Goal: Task Accomplishment & Management: Use online tool/utility

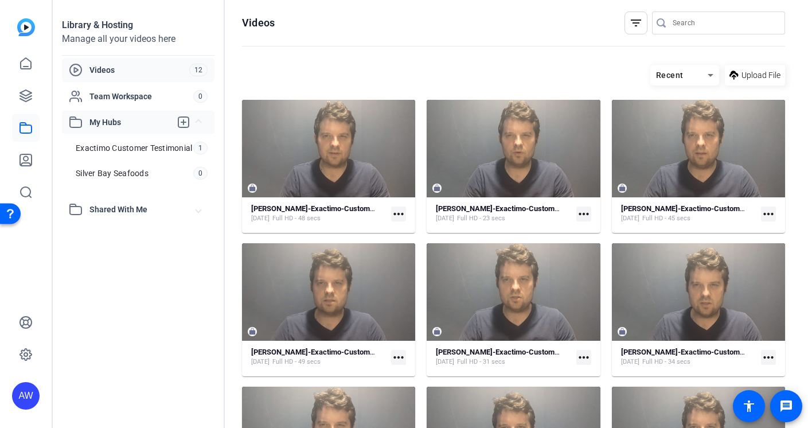
click at [119, 119] on span "My Hubs" at bounding box center [129, 122] width 81 height 12
click at [125, 158] on div "Exactimo Customer Testimonial" at bounding box center [135, 169] width 115 height 23
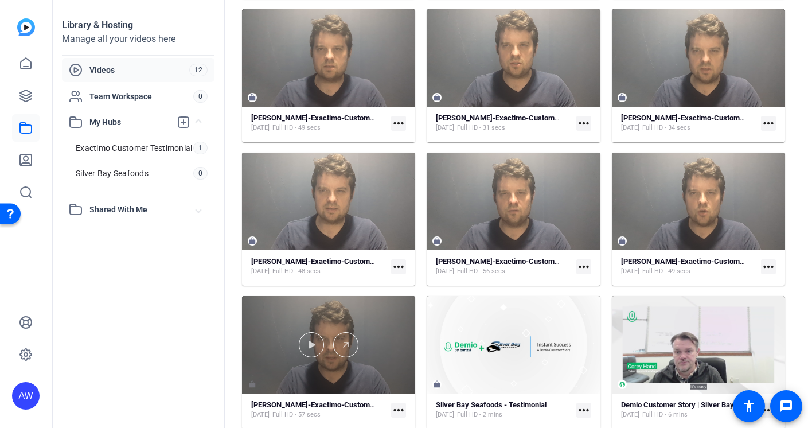
scroll to position [236, 0]
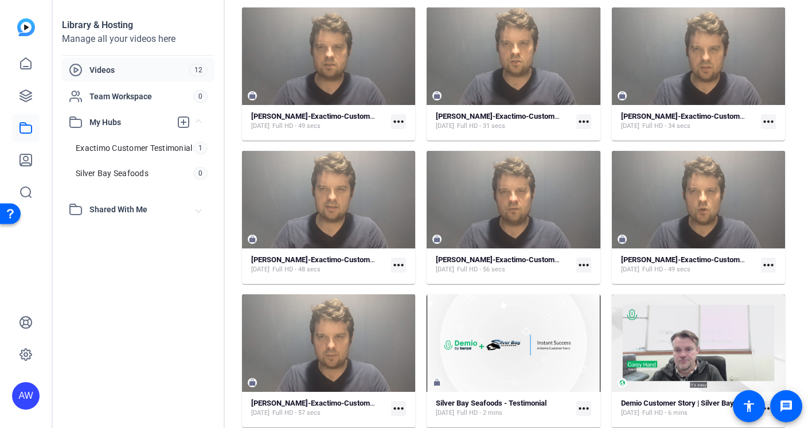
click at [397, 405] on mat-icon "more_horiz" at bounding box center [398, 408] width 15 height 15
click at [412, 389] on span "Manage Hubs" at bounding box center [424, 390] width 50 height 14
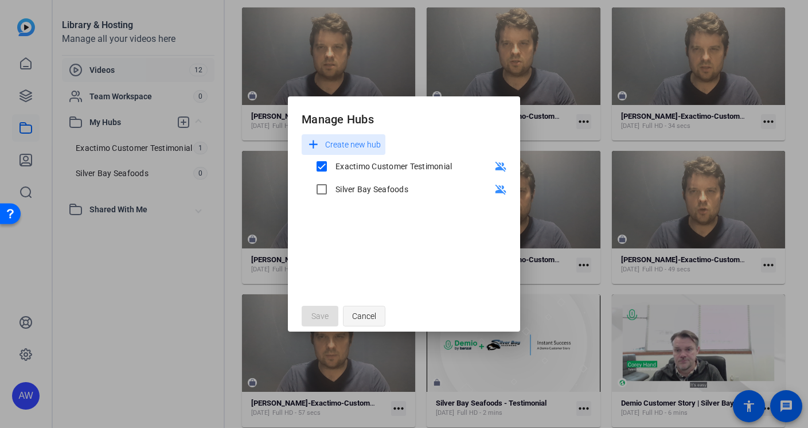
click at [383, 314] on span "button" at bounding box center [364, 316] width 41 height 28
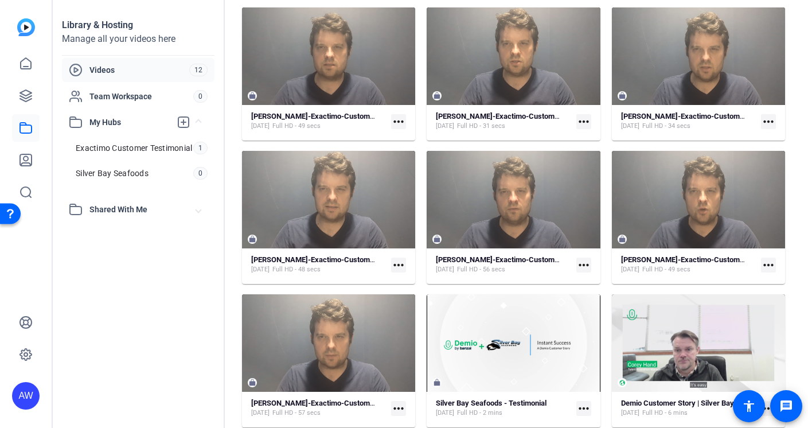
click at [770, 263] on mat-card-content "[PERSON_NAME]-Exactimo-Customer-Testimonial-2025-09-08-13_32_04 [DATE] Full HD …" at bounding box center [698, 269] width 173 height 29
click at [765, 263] on mat-icon "more_horiz" at bounding box center [768, 264] width 15 height 15
click at [746, 320] on span "Manage Hubs" at bounding box center [736, 324] width 50 height 14
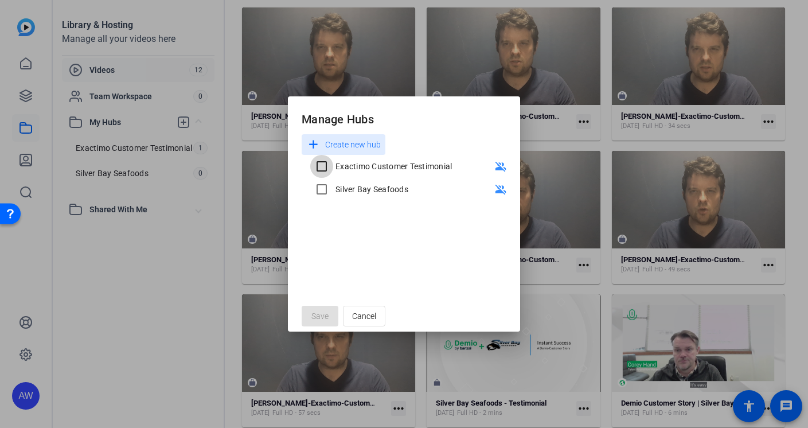
click at [324, 168] on input "Exactimo Customer Testimonial" at bounding box center [321, 166] width 23 height 23
checkbox input "true"
click at [327, 316] on span "Save" at bounding box center [319, 316] width 17 height 12
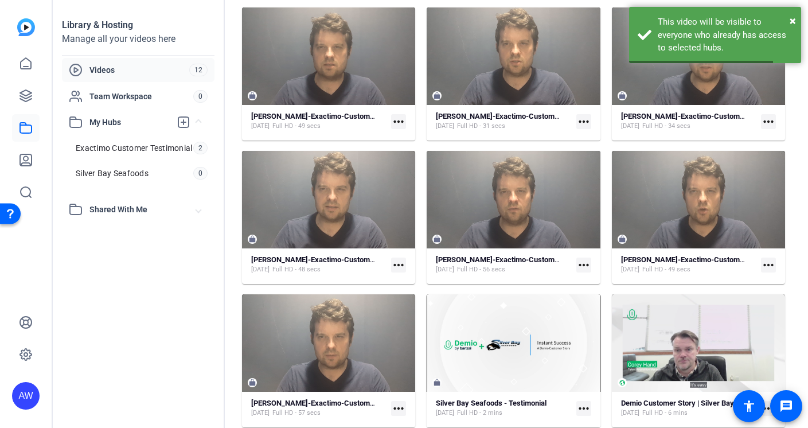
click at [582, 262] on mat-icon "more_horiz" at bounding box center [583, 264] width 15 height 15
click at [590, 323] on span "Manage Hubs" at bounding box center [606, 324] width 50 height 14
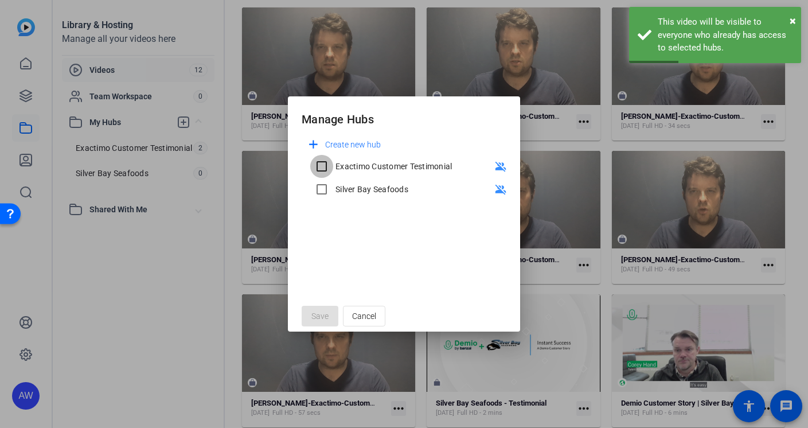
click at [319, 169] on input "Exactimo Customer Testimonial" at bounding box center [321, 166] width 23 height 23
checkbox input "true"
click at [327, 317] on span "Save" at bounding box center [319, 316] width 17 height 12
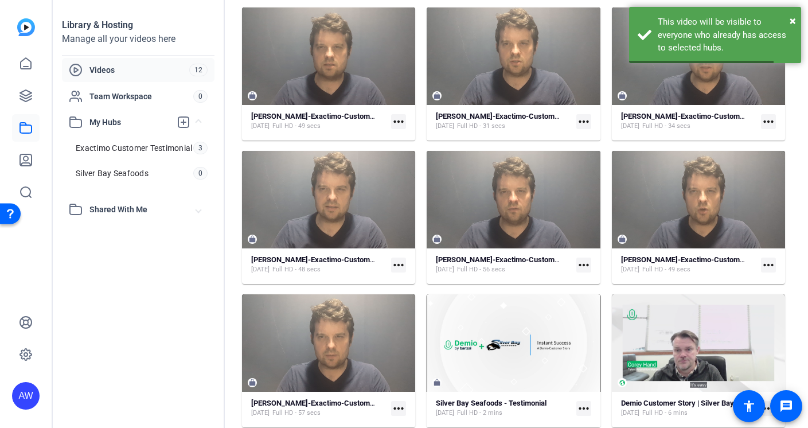
click at [395, 264] on mat-icon "more_horiz" at bounding box center [398, 264] width 15 height 15
click at [420, 323] on span "Manage Hubs" at bounding box center [424, 324] width 50 height 14
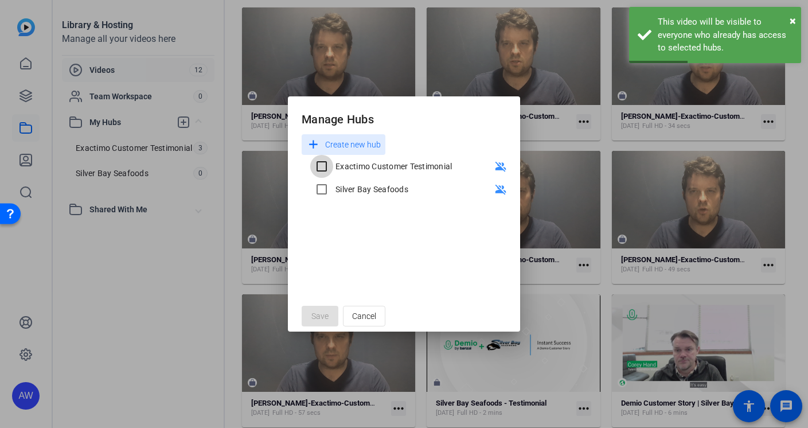
click at [322, 172] on input "Exactimo Customer Testimonial" at bounding box center [321, 166] width 23 height 23
checkbox input "true"
click at [327, 312] on span "Save" at bounding box center [319, 316] width 17 height 12
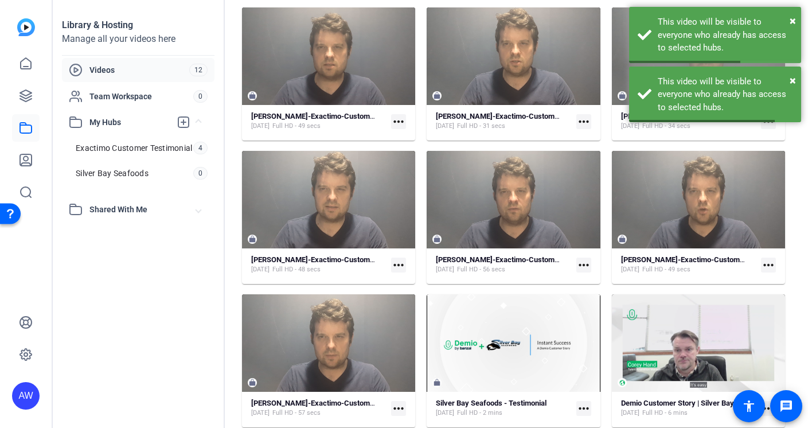
scroll to position [136, 0]
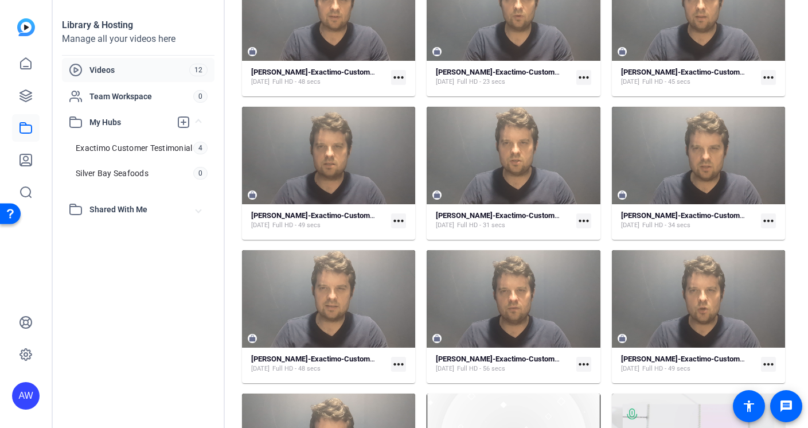
click at [765, 218] on mat-icon "more_horiz" at bounding box center [768, 220] width 15 height 15
click at [742, 282] on span "Manage Hubs" at bounding box center [736, 279] width 50 height 14
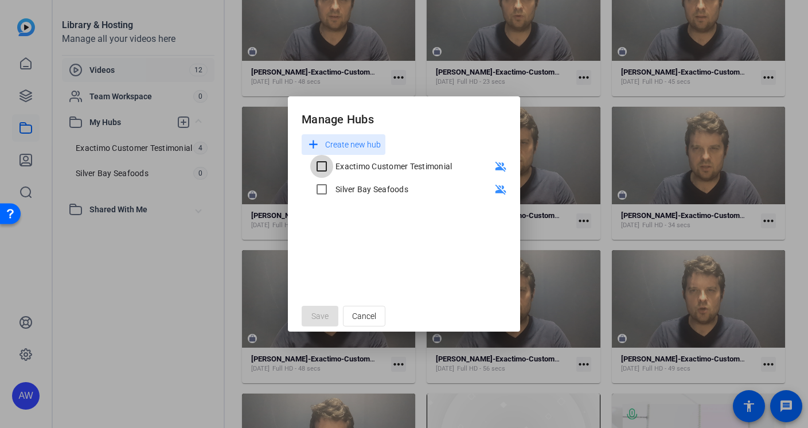
click at [326, 170] on input "Exactimo Customer Testimonial" at bounding box center [321, 166] width 23 height 23
checkbox input "true"
click at [327, 322] on span at bounding box center [320, 316] width 37 height 28
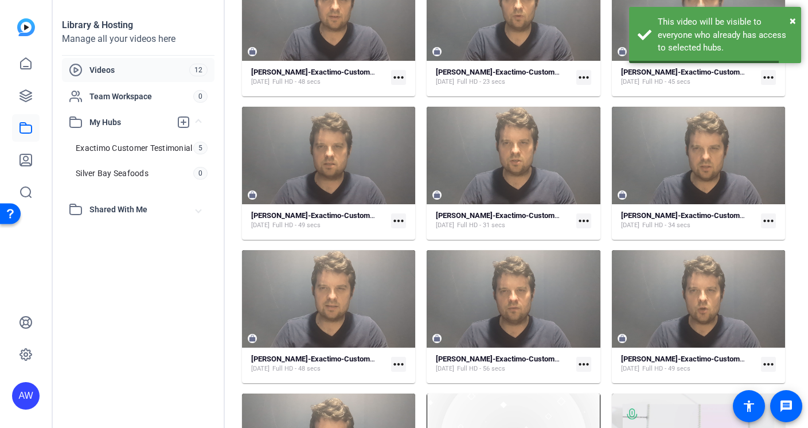
click at [578, 219] on mat-icon "more_horiz" at bounding box center [583, 220] width 15 height 15
click at [596, 278] on span "Manage Hubs" at bounding box center [606, 279] width 50 height 14
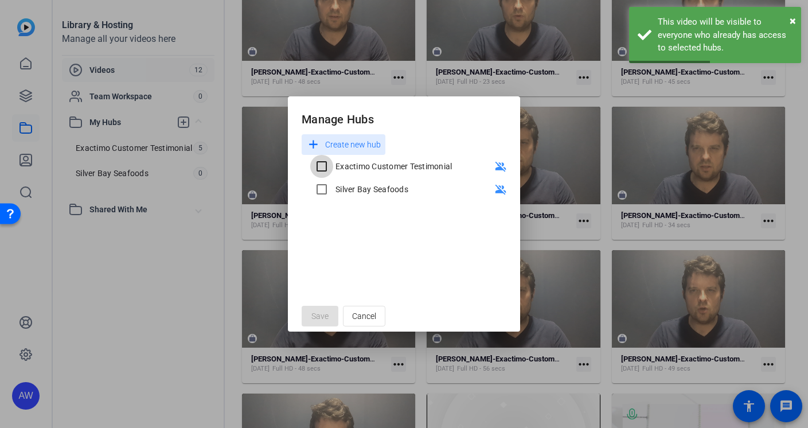
click at [315, 169] on input "Exactimo Customer Testimonial" at bounding box center [321, 166] width 23 height 23
checkbox input "true"
click at [315, 314] on span "Save" at bounding box center [319, 316] width 17 height 12
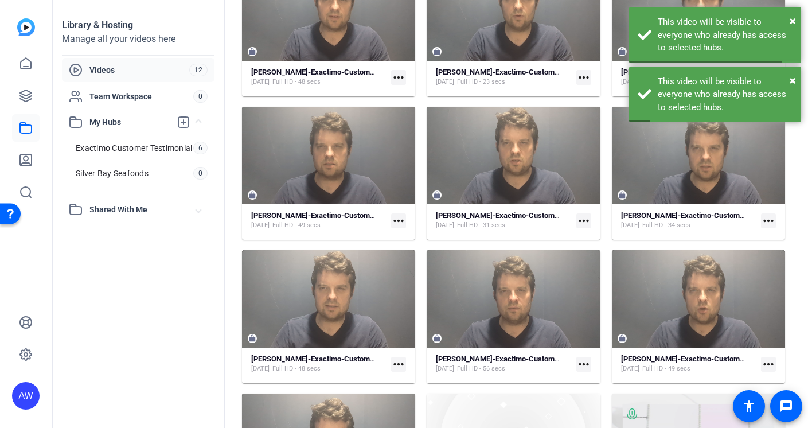
click at [397, 220] on mat-icon "more_horiz" at bounding box center [398, 220] width 15 height 15
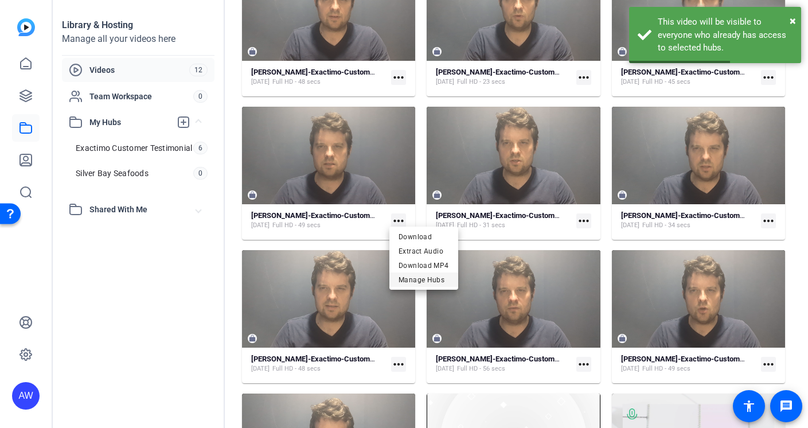
click at [405, 276] on span "Manage Hubs" at bounding box center [424, 279] width 50 height 14
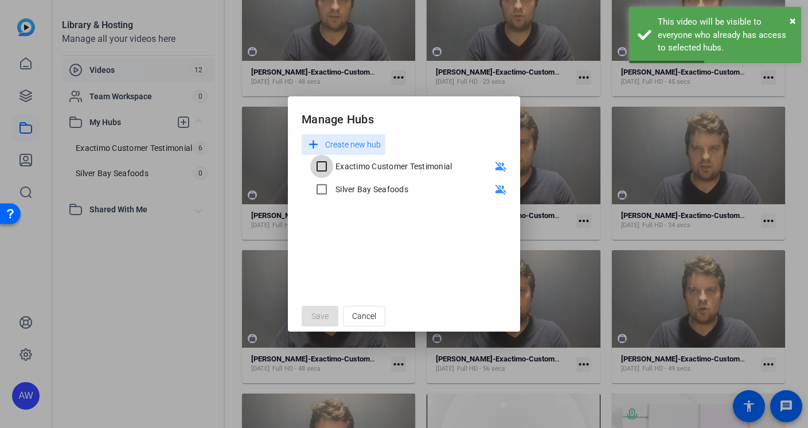
click at [315, 167] on input "Exactimo Customer Testimonial" at bounding box center [321, 166] width 23 height 23
checkbox input "true"
click at [321, 311] on span "Save" at bounding box center [319, 316] width 17 height 12
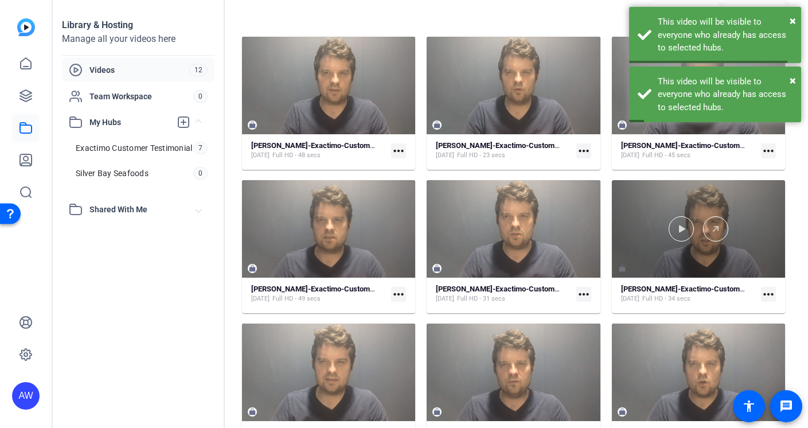
scroll to position [34, 0]
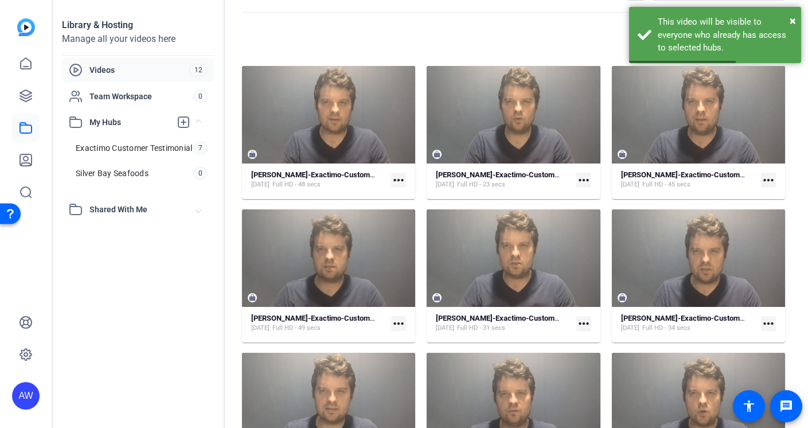
click at [767, 180] on mat-icon "more_horiz" at bounding box center [768, 180] width 15 height 15
click at [751, 245] on span "Manage Hubs" at bounding box center [736, 239] width 50 height 14
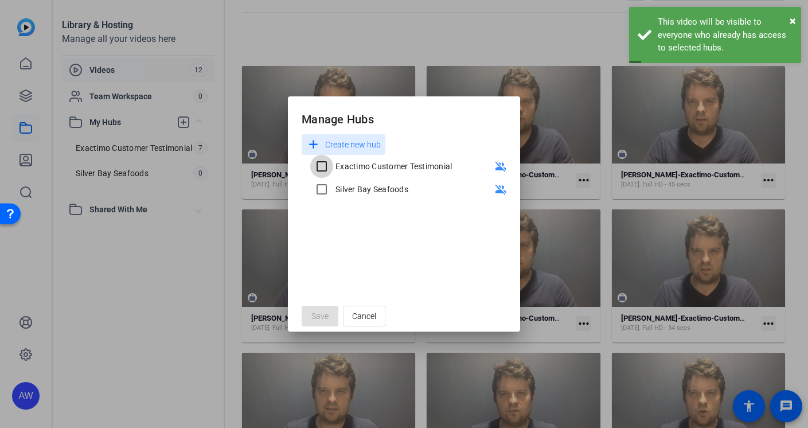
click at [323, 167] on input "Exactimo Customer Testimonial" at bounding box center [321, 166] width 23 height 23
checkbox input "true"
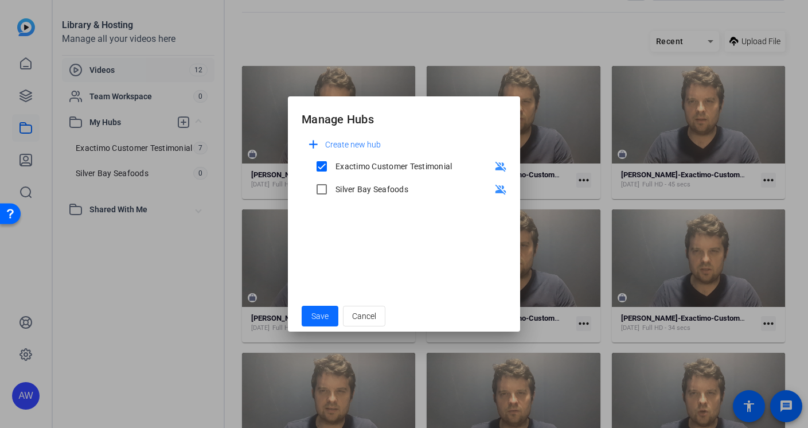
click at [321, 314] on span "Save" at bounding box center [319, 316] width 17 height 12
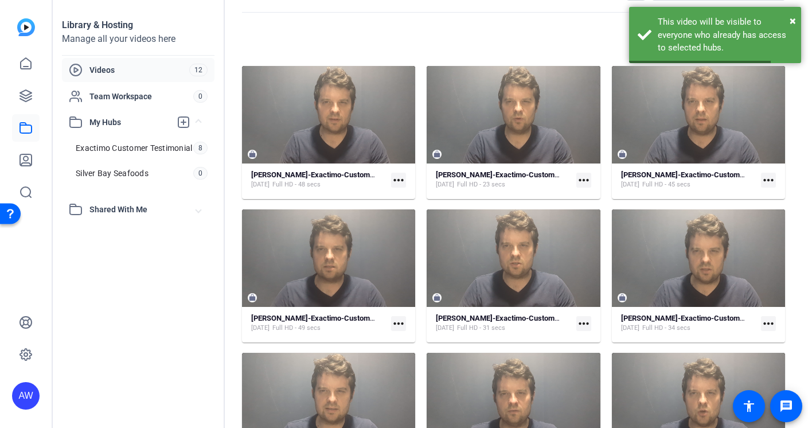
click at [584, 177] on mat-icon "more_horiz" at bounding box center [583, 180] width 15 height 15
click at [599, 244] on span "Manage Hubs" at bounding box center [606, 239] width 50 height 14
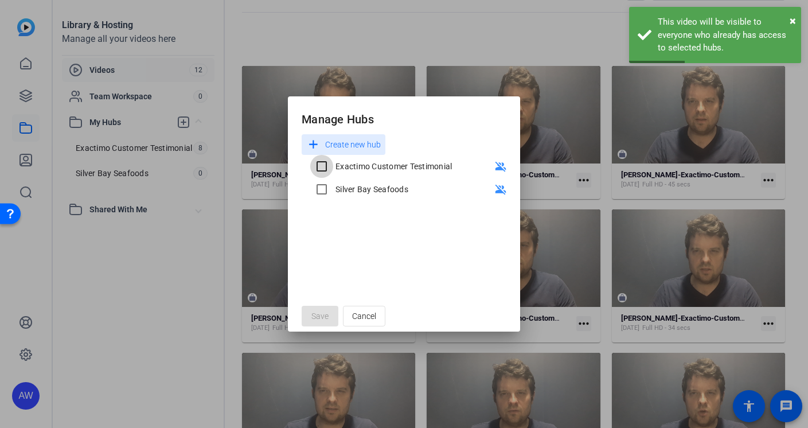
click at [323, 170] on input "Exactimo Customer Testimonial" at bounding box center [321, 166] width 23 height 23
checkbox input "true"
click at [327, 319] on span "Save" at bounding box center [319, 316] width 17 height 12
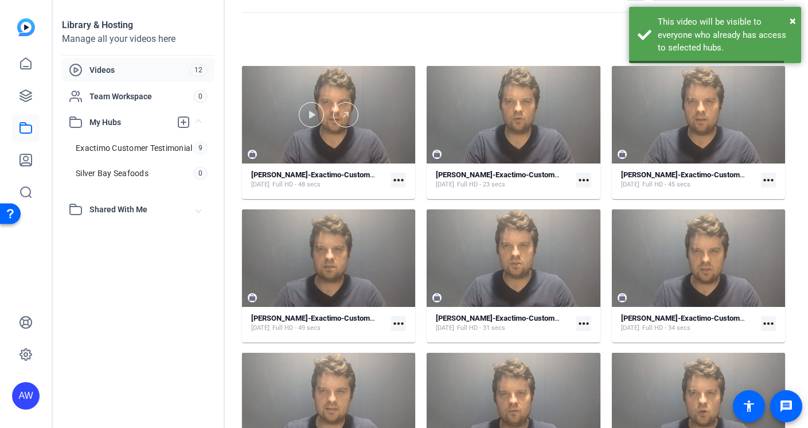
click at [400, 182] on mat-icon "more_horiz" at bounding box center [398, 180] width 15 height 15
click at [429, 241] on span "Manage Hubs" at bounding box center [424, 239] width 50 height 14
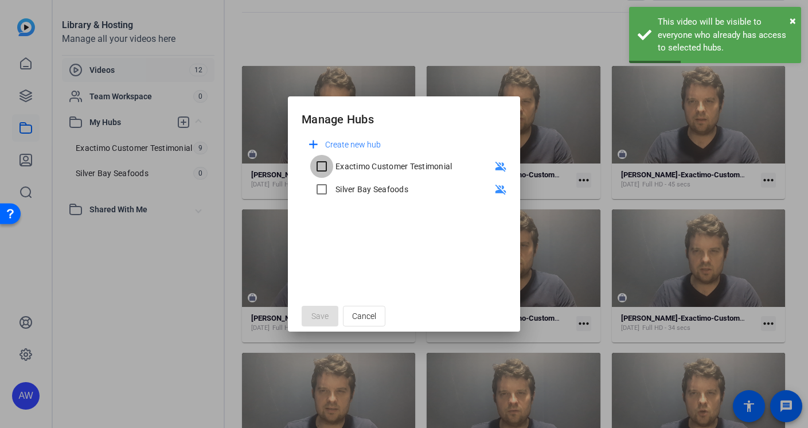
click at [317, 168] on input "Exactimo Customer Testimonial" at bounding box center [321, 166] width 23 height 23
checkbox input "true"
click at [314, 314] on span "Save" at bounding box center [319, 316] width 17 height 12
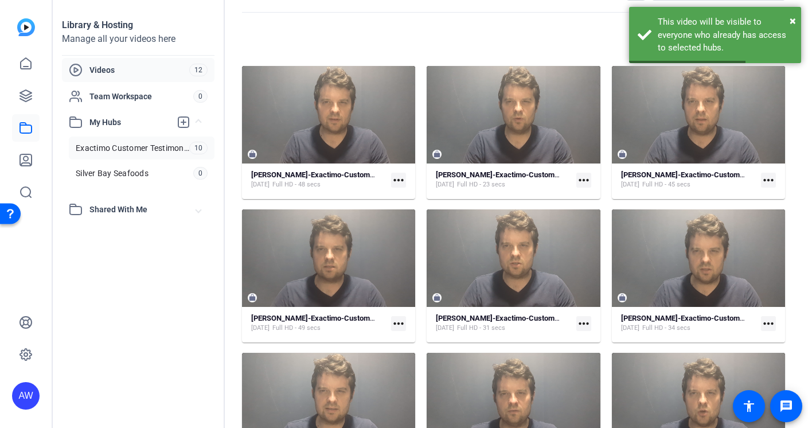
click at [139, 147] on span "Exactimo Customer Testimonial" at bounding box center [133, 147] width 114 height 11
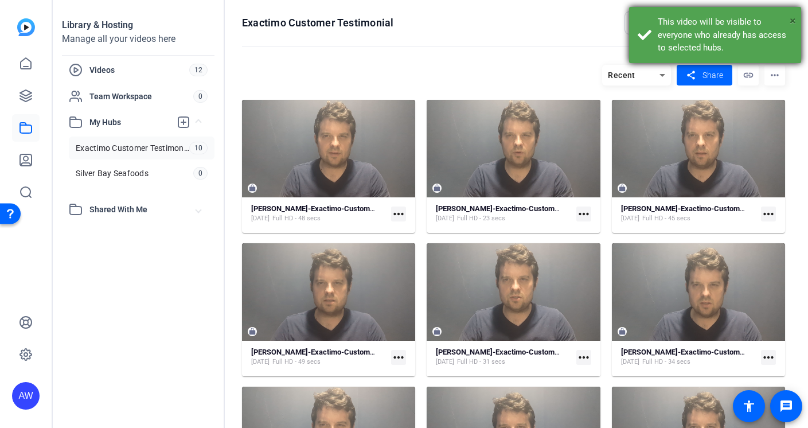
click at [795, 20] on span "×" at bounding box center [793, 21] width 6 height 14
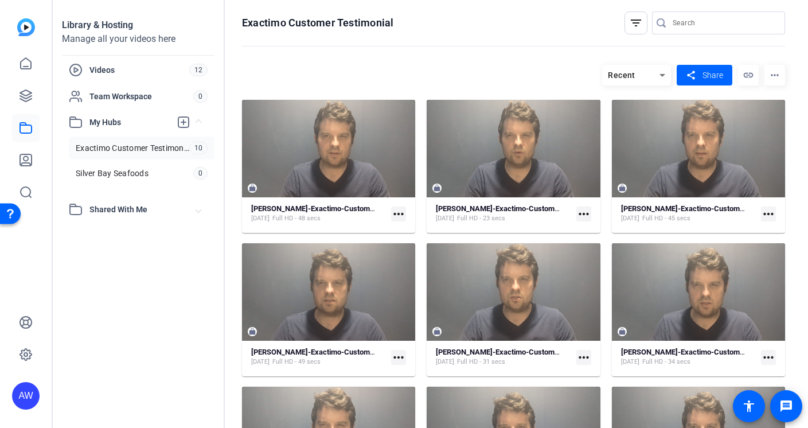
click at [771, 77] on mat-icon "more_horiz" at bounding box center [774, 75] width 21 height 21
click at [805, 77] on div at bounding box center [404, 214] width 808 height 428
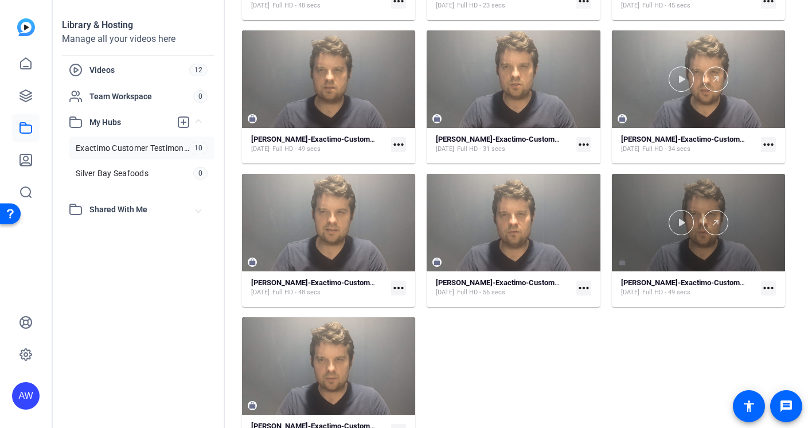
scroll to position [236, 0]
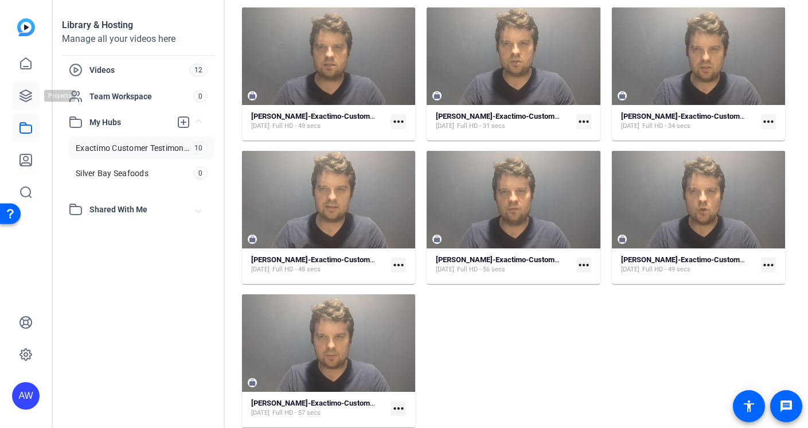
click at [29, 95] on icon at bounding box center [25, 95] width 11 height 11
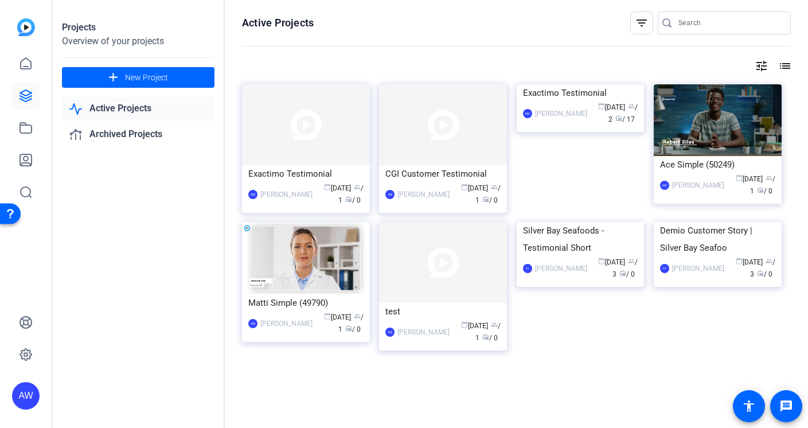
click at [127, 108] on link "Active Projects" at bounding box center [138, 109] width 153 height 24
click at [306, 117] on img at bounding box center [306, 124] width 128 height 81
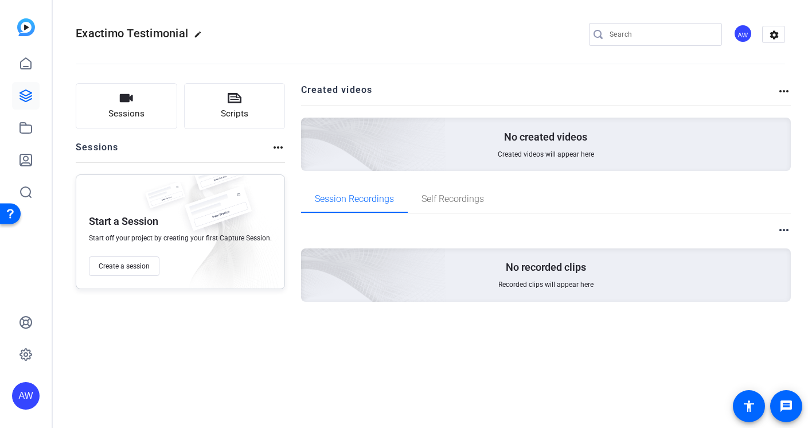
click at [778, 90] on mat-icon "more_horiz" at bounding box center [784, 91] width 14 height 14
click at [782, 92] on div at bounding box center [404, 214] width 808 height 428
click at [782, 91] on mat-icon "more_horiz" at bounding box center [784, 91] width 14 height 14
click at [782, 91] on div at bounding box center [404, 214] width 808 height 428
click at [751, 92] on h2 "Created videos" at bounding box center [539, 94] width 477 height 22
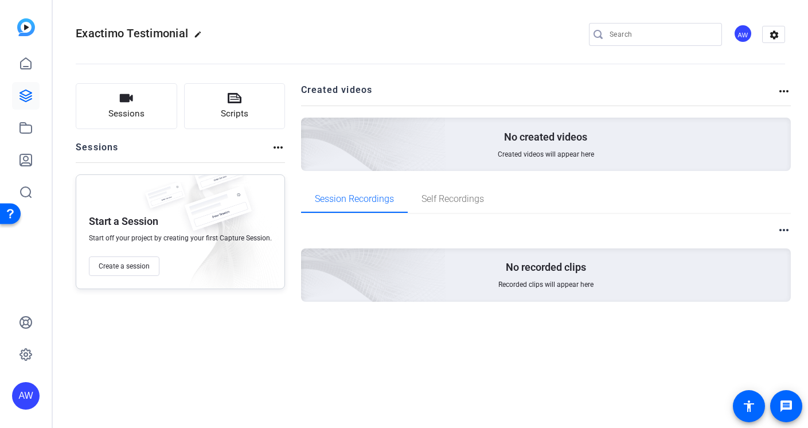
click at [786, 230] on mat-icon "more_horiz" at bounding box center [784, 230] width 14 height 14
click at [786, 230] on div at bounding box center [404, 214] width 808 height 428
click at [136, 99] on button "Sessions" at bounding box center [127, 106] width 102 height 46
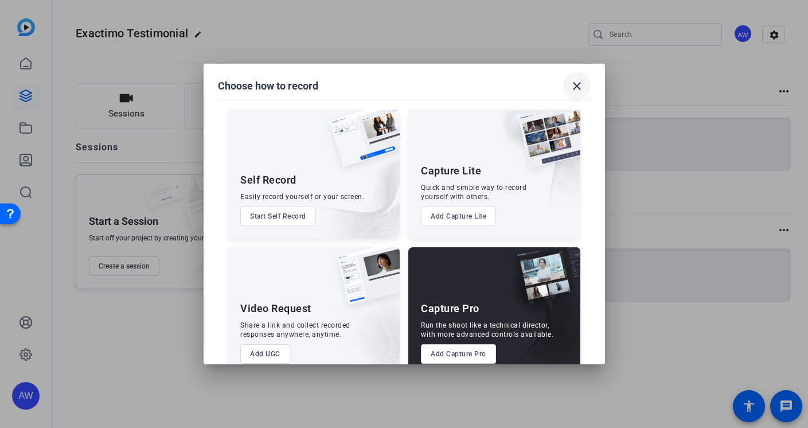
click at [585, 85] on span at bounding box center [577, 86] width 28 height 28
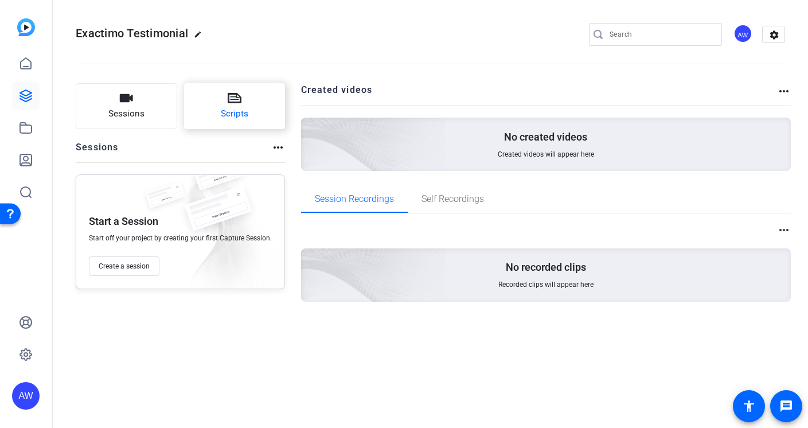
click at [218, 106] on button "Scripts" at bounding box center [235, 106] width 102 height 46
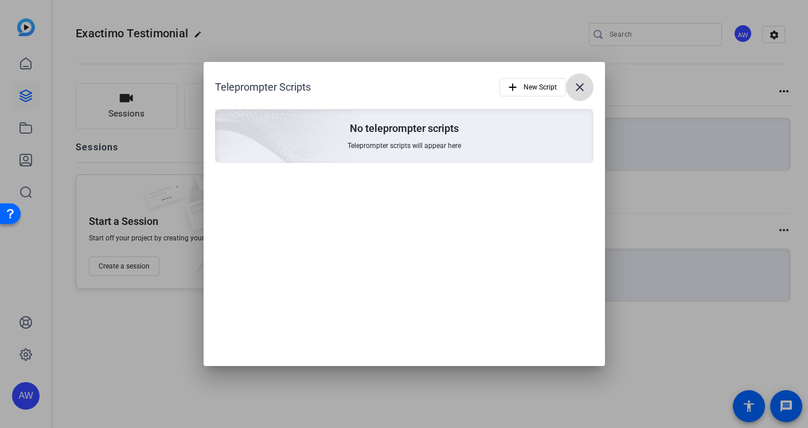
click at [590, 87] on span at bounding box center [580, 87] width 28 height 28
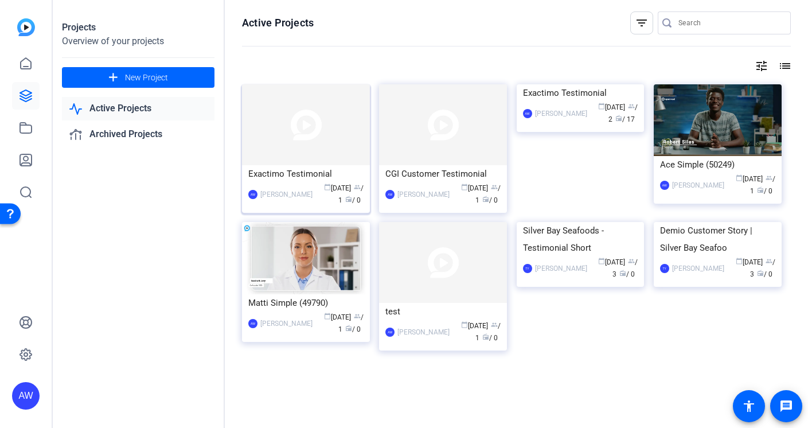
click at [318, 201] on div "calendar_today [DATE] group / 1 radio / 0" at bounding box center [340, 194] width 45 height 24
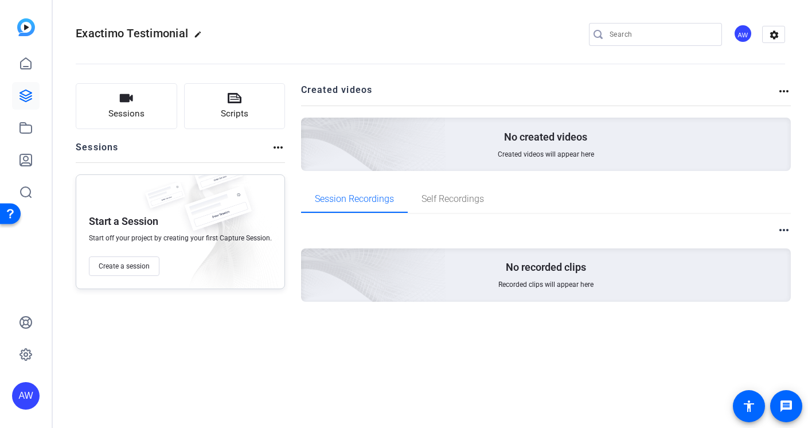
click at [779, 92] on mat-icon "more_horiz" at bounding box center [784, 91] width 14 height 14
click at [739, 86] on div at bounding box center [404, 214] width 808 height 428
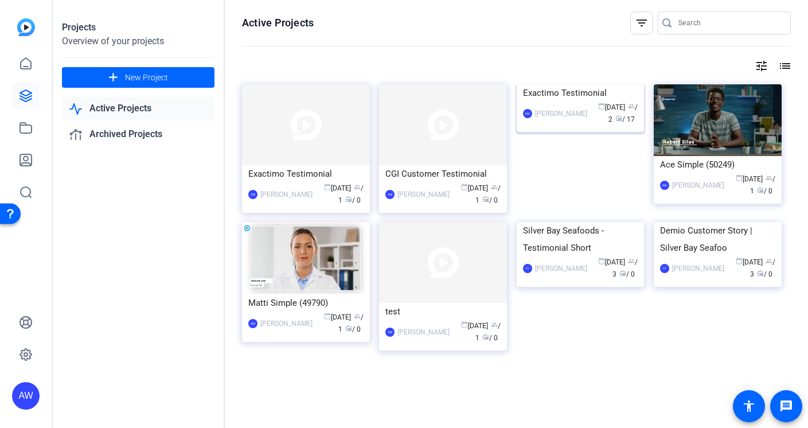
click at [567, 119] on div "[PERSON_NAME]" at bounding box center [561, 113] width 52 height 11
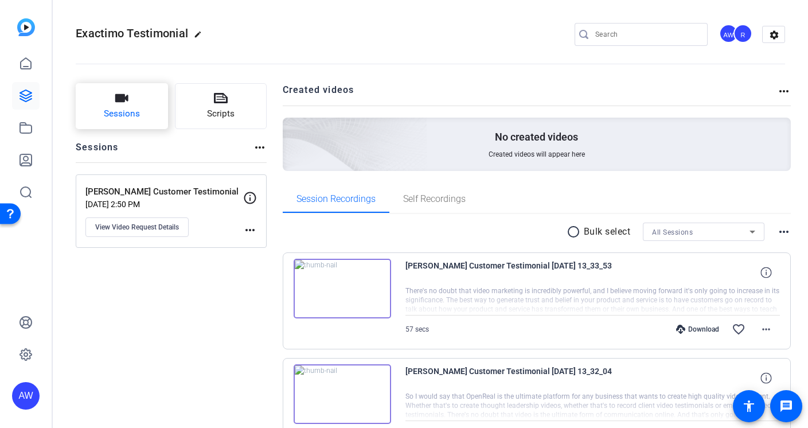
click at [143, 110] on button "Sessions" at bounding box center [122, 106] width 92 height 46
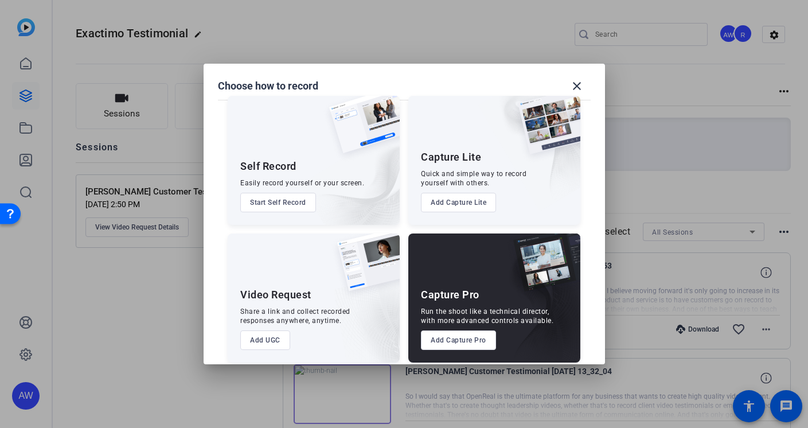
scroll to position [23, 0]
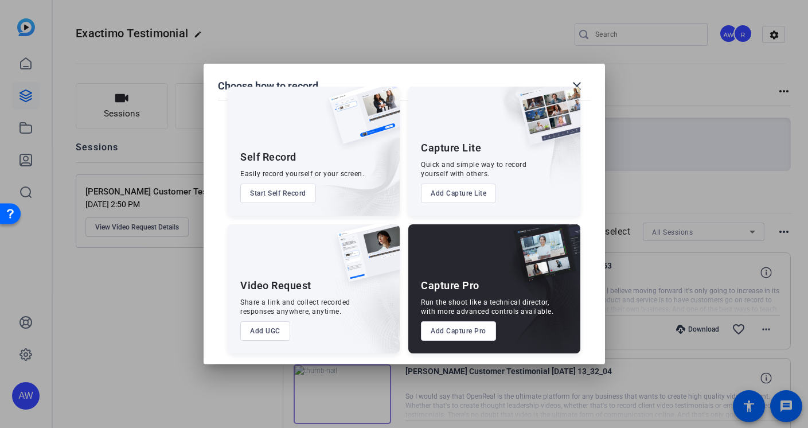
click at [467, 337] on button "Add Capture Pro" at bounding box center [458, 330] width 75 height 19
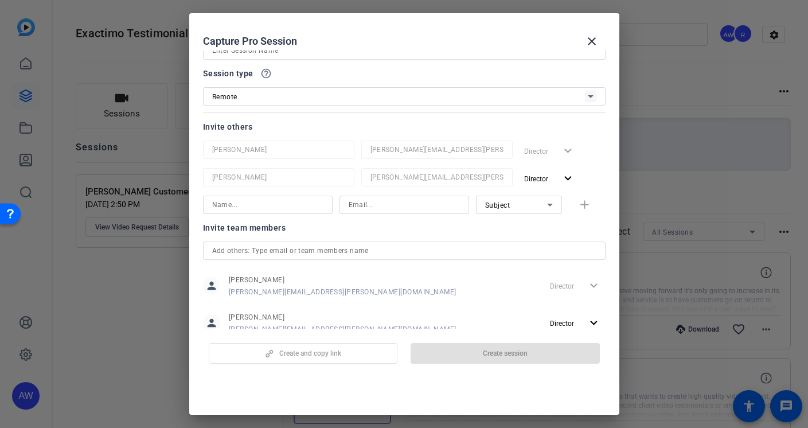
scroll to position [74, 0]
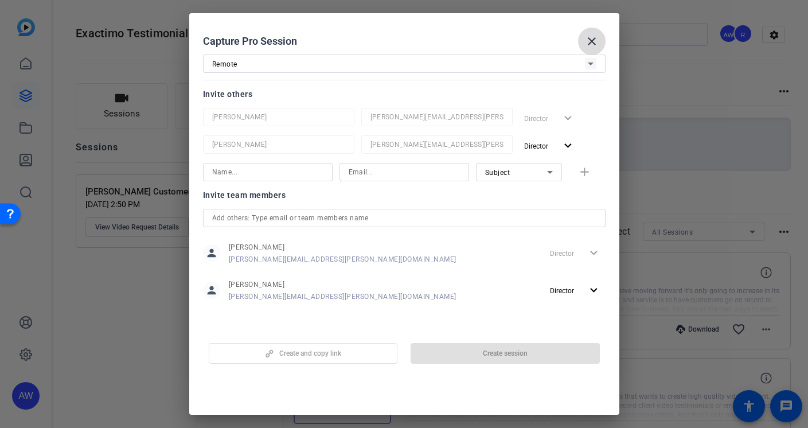
click at [585, 48] on mat-icon "close" at bounding box center [592, 41] width 14 height 14
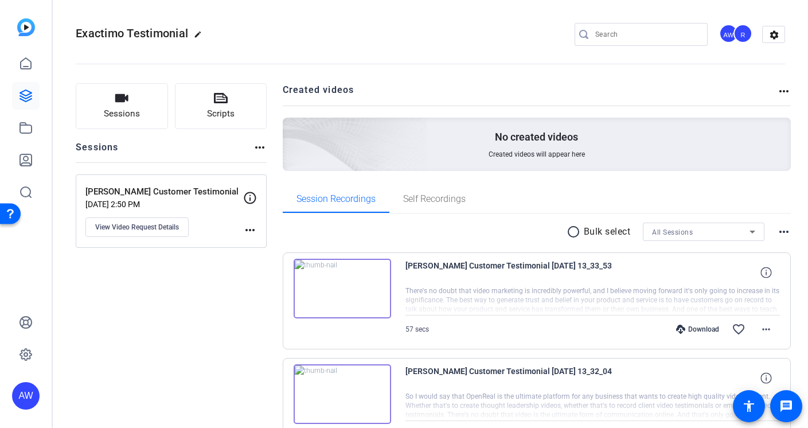
click at [740, 34] on div "R" at bounding box center [742, 33] width 19 height 19
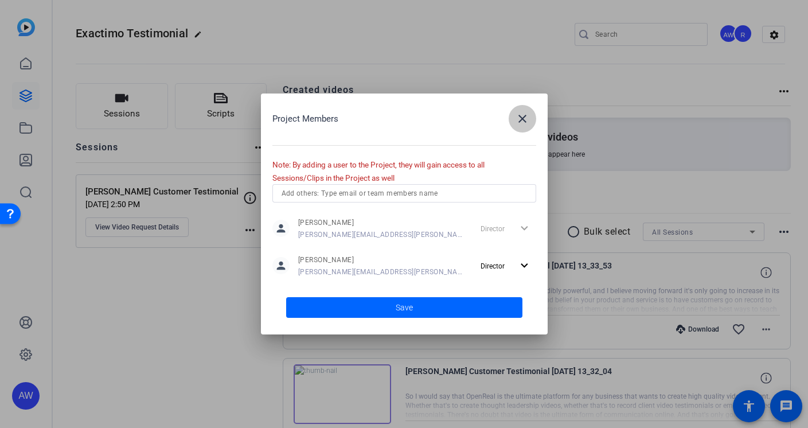
click at [522, 121] on mat-icon "close" at bounding box center [523, 119] width 14 height 14
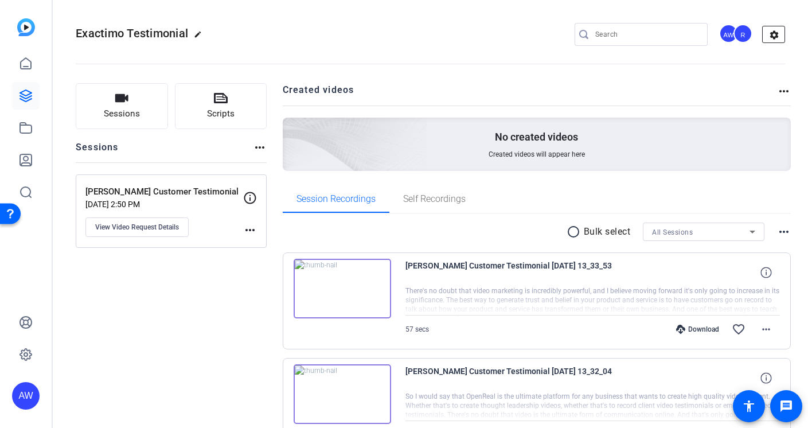
click at [773, 32] on mat-icon "settings" at bounding box center [774, 34] width 23 height 17
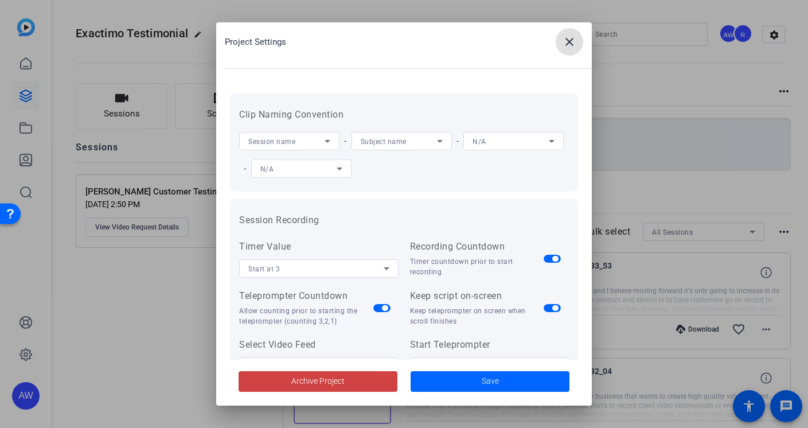
click at [571, 43] on mat-icon "close" at bounding box center [570, 42] width 14 height 14
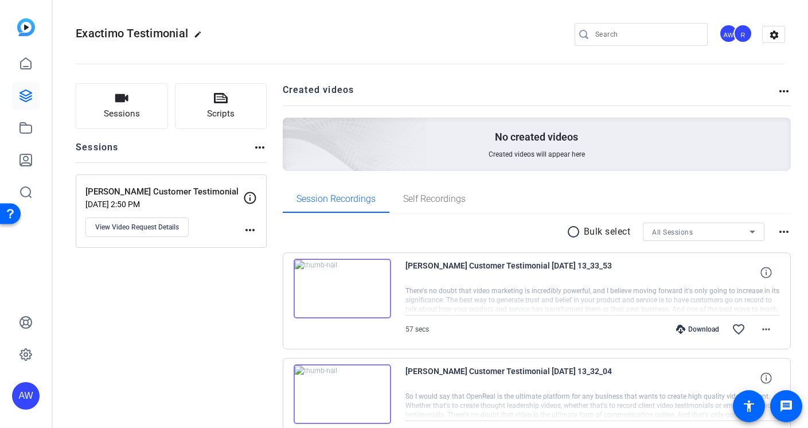
click at [577, 68] on openreel-divider-bar at bounding box center [430, 60] width 709 height 35
click at [257, 149] on mat-icon "more_horiz" at bounding box center [260, 148] width 14 height 14
click at [258, 148] on div at bounding box center [404, 214] width 808 height 428
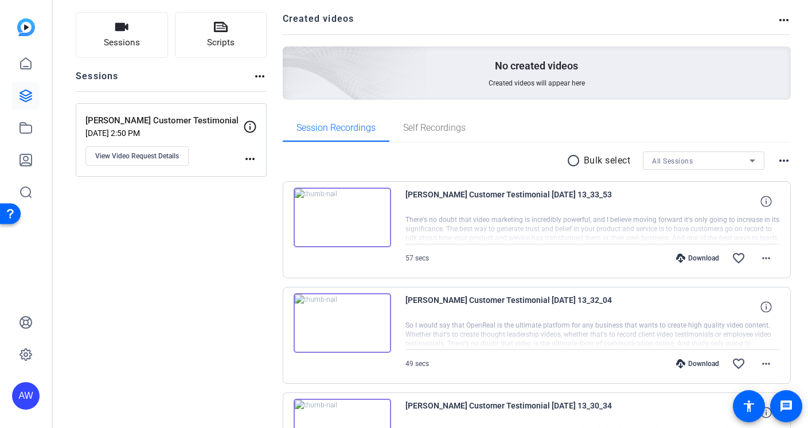
scroll to position [106, 0]
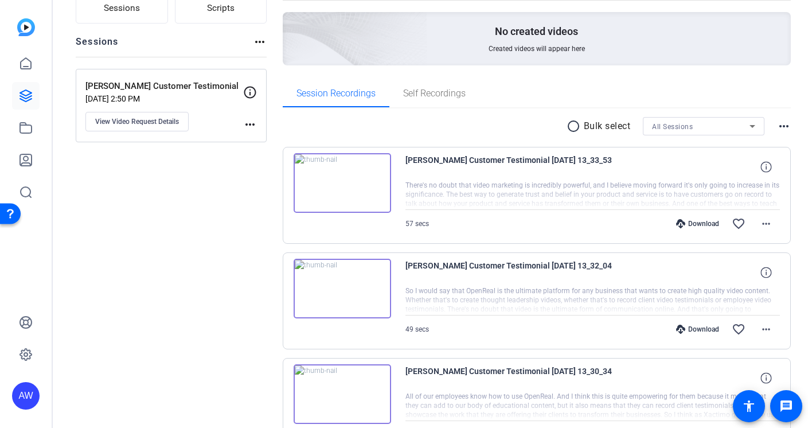
click at [341, 184] on img at bounding box center [342, 183] width 97 height 60
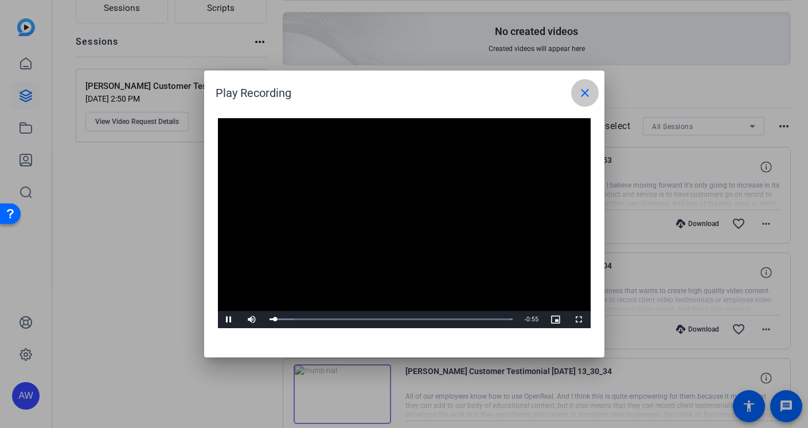
click at [582, 92] on mat-icon "close" at bounding box center [585, 93] width 14 height 14
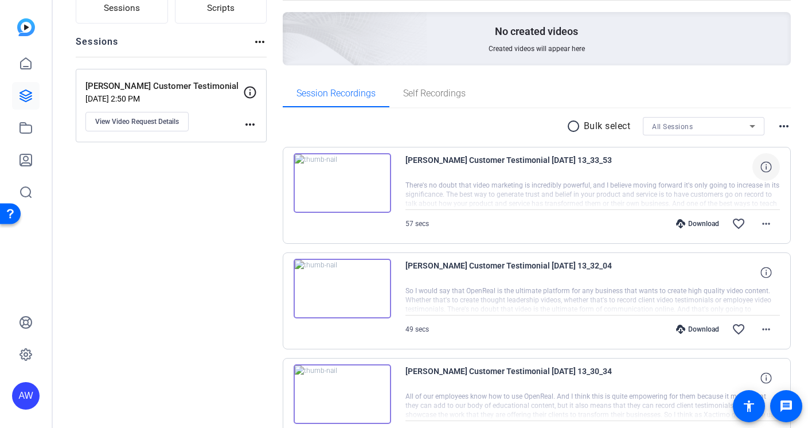
click at [760, 163] on icon at bounding box center [765, 166] width 11 height 11
click at [760, 163] on mat-icon "close" at bounding box center [766, 167] width 14 height 14
click at [760, 223] on mat-icon "more_horiz" at bounding box center [766, 224] width 14 height 14
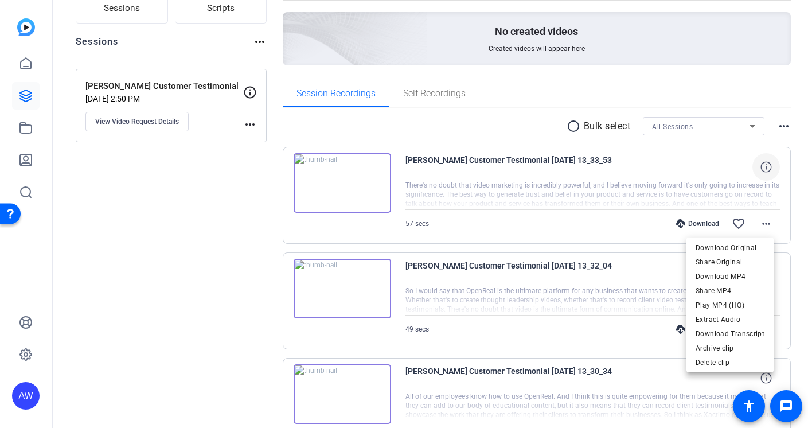
click at [794, 218] on div at bounding box center [404, 214] width 808 height 428
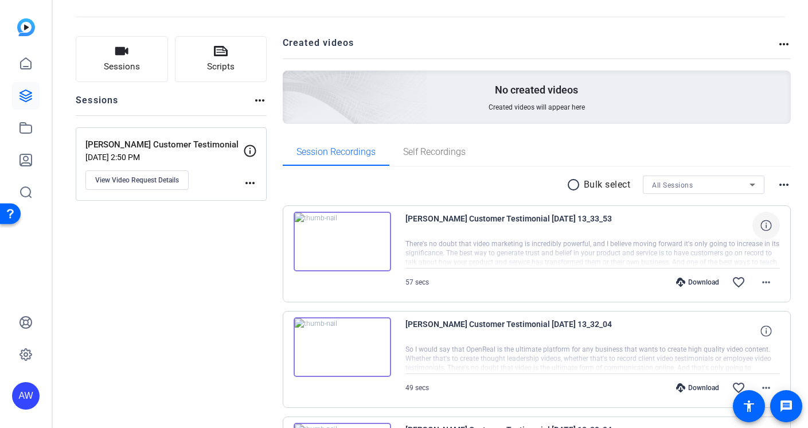
scroll to position [0, 0]
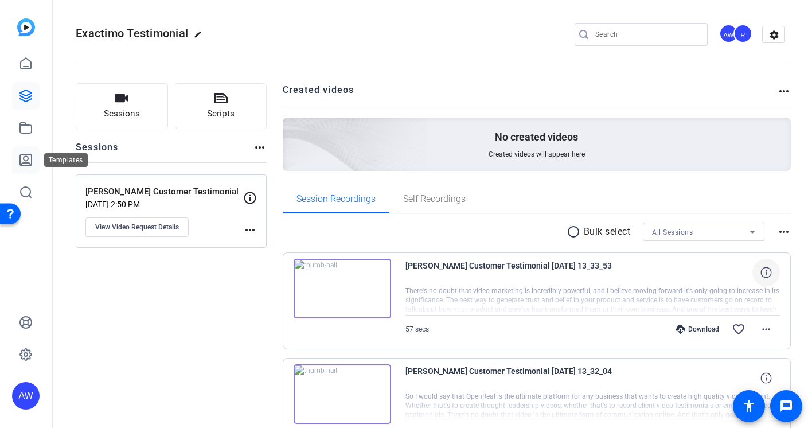
click at [26, 160] on icon at bounding box center [25, 159] width 11 height 11
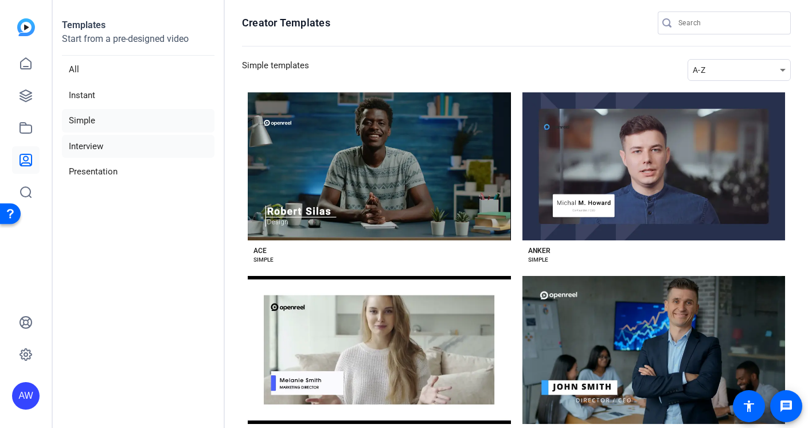
click at [105, 141] on li "Interview" at bounding box center [138, 147] width 153 height 24
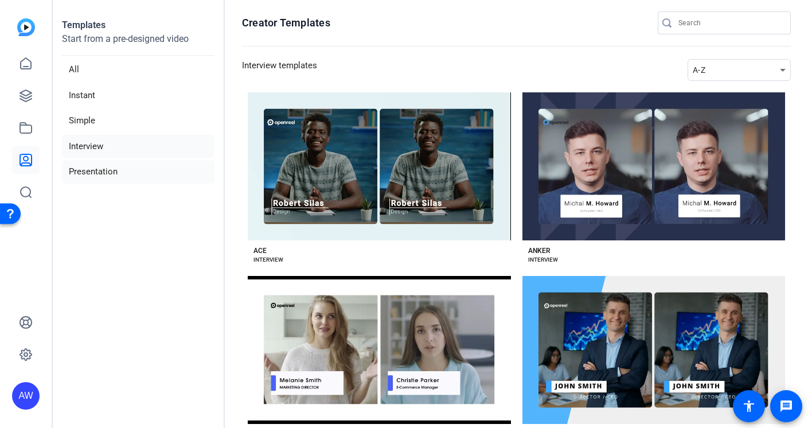
click at [103, 167] on li "Presentation" at bounding box center [138, 172] width 153 height 24
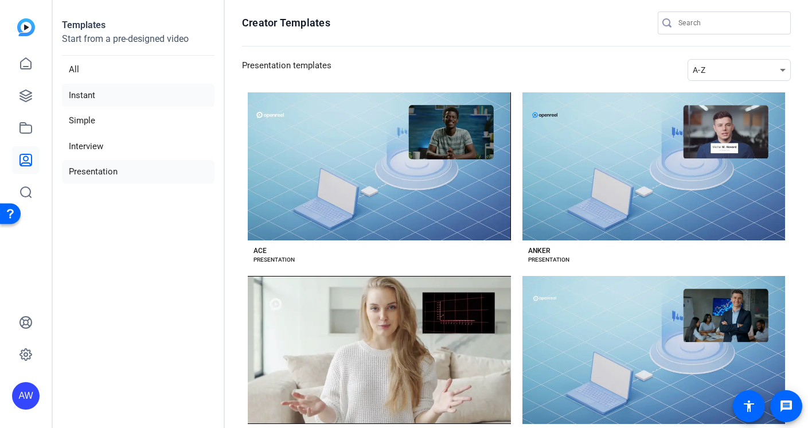
click at [109, 94] on li "Instant" at bounding box center [138, 96] width 153 height 24
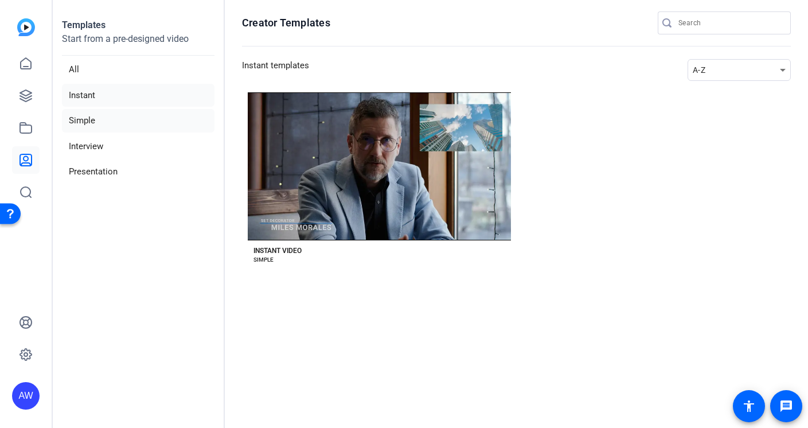
click at [104, 122] on li "Simple" at bounding box center [138, 121] width 153 height 24
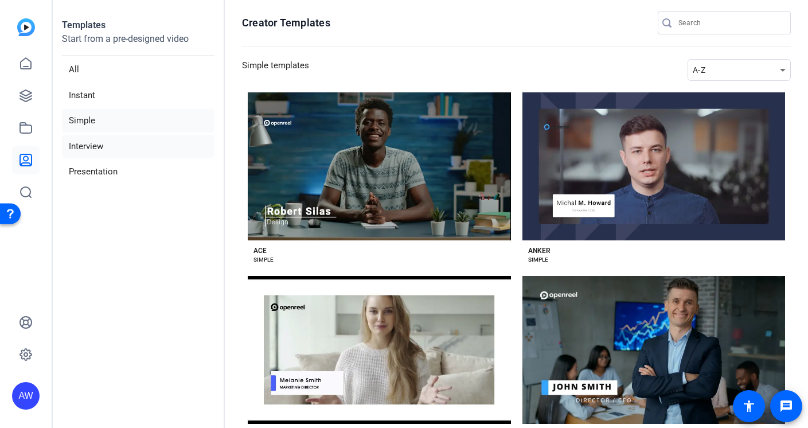
click at [103, 144] on li "Interview" at bounding box center [138, 147] width 153 height 24
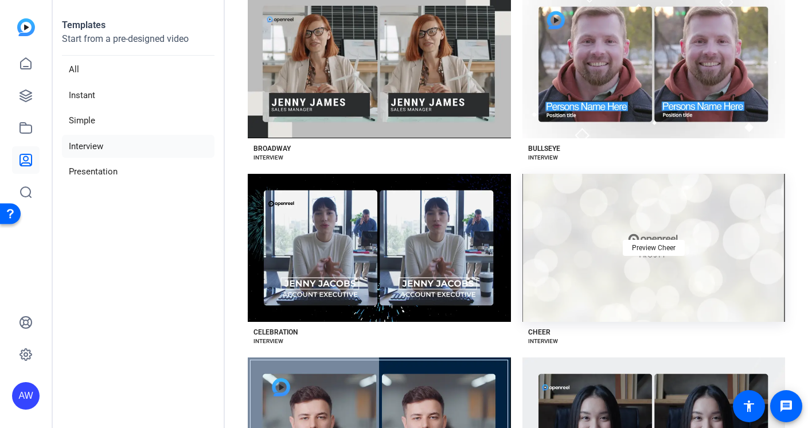
scroll to position [411, 0]
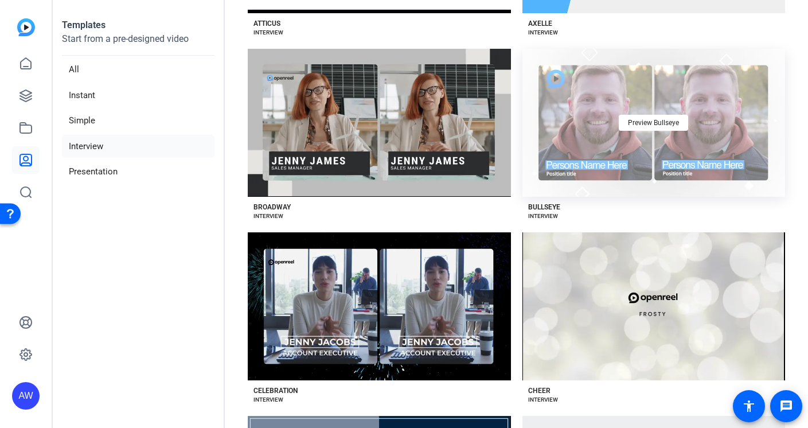
click at [665, 131] on div "Preview Bullseye" at bounding box center [653, 123] width 263 height 148
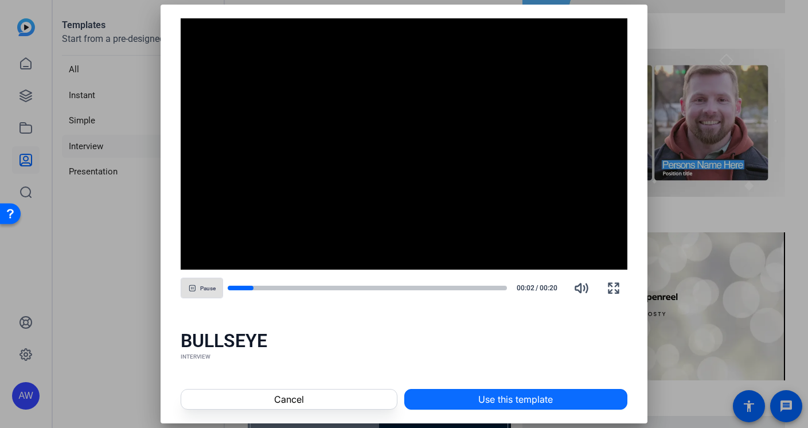
click at [531, 401] on span "Use this template" at bounding box center [515, 399] width 75 height 14
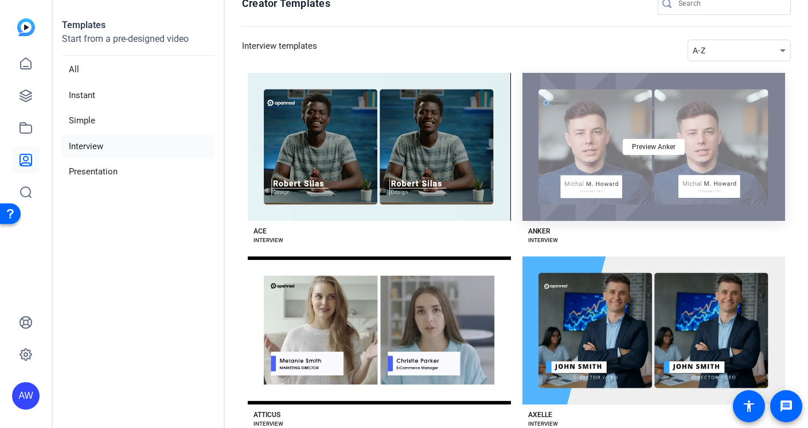
scroll to position [0, 0]
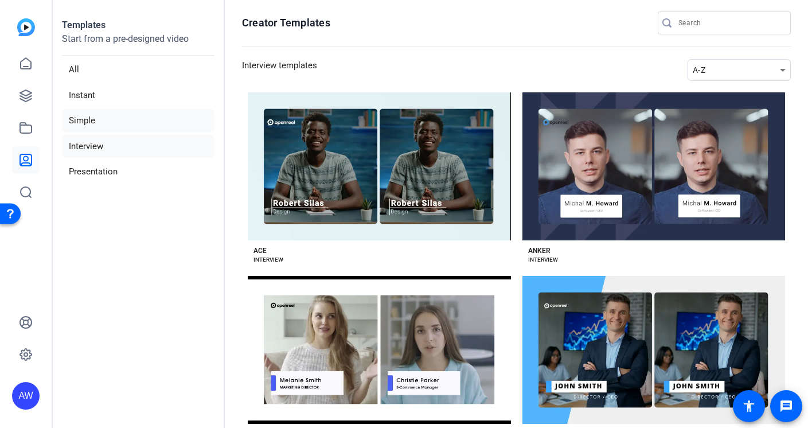
click at [85, 122] on li "Simple" at bounding box center [138, 121] width 153 height 24
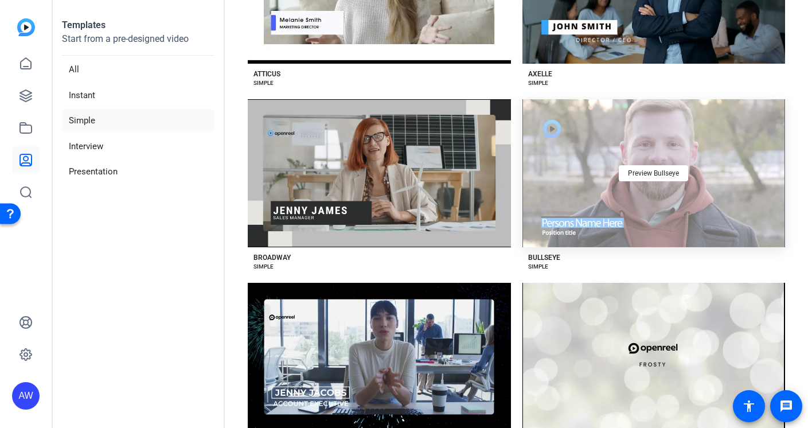
scroll to position [387, 0]
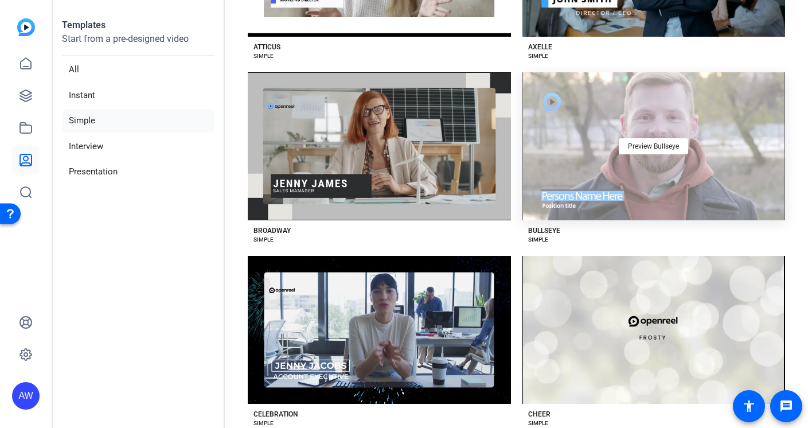
click at [650, 124] on div "Preview Bullseye" at bounding box center [653, 146] width 263 height 148
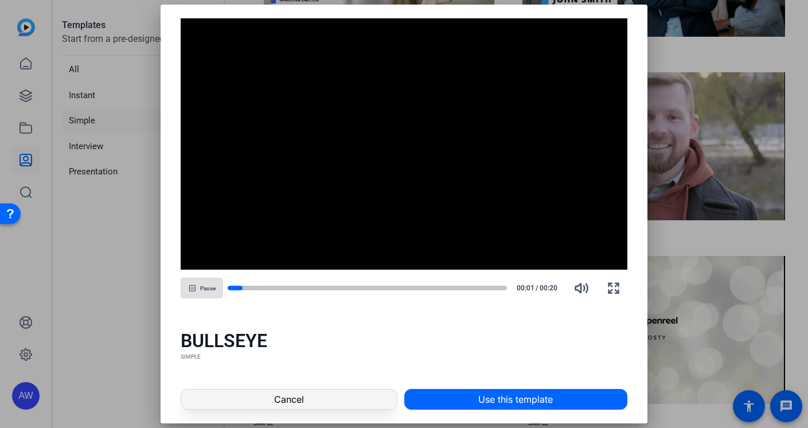
click at [341, 391] on span at bounding box center [288, 399] width 215 height 28
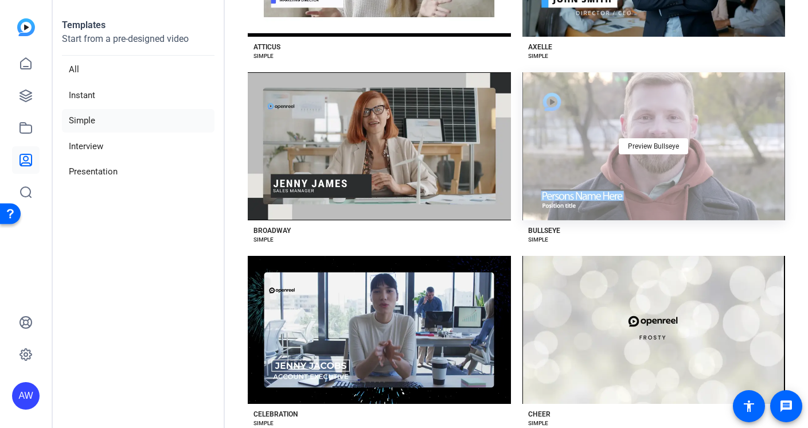
click at [631, 189] on div "Preview Bullseye" at bounding box center [653, 146] width 263 height 148
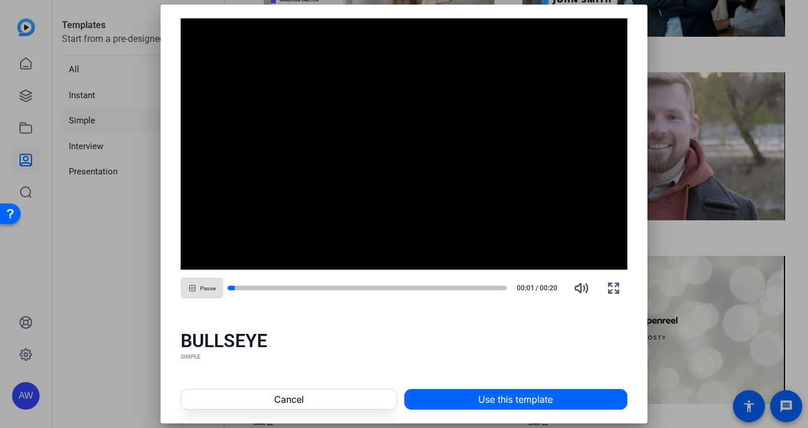
click at [506, 399] on span "Use this template" at bounding box center [515, 399] width 75 height 14
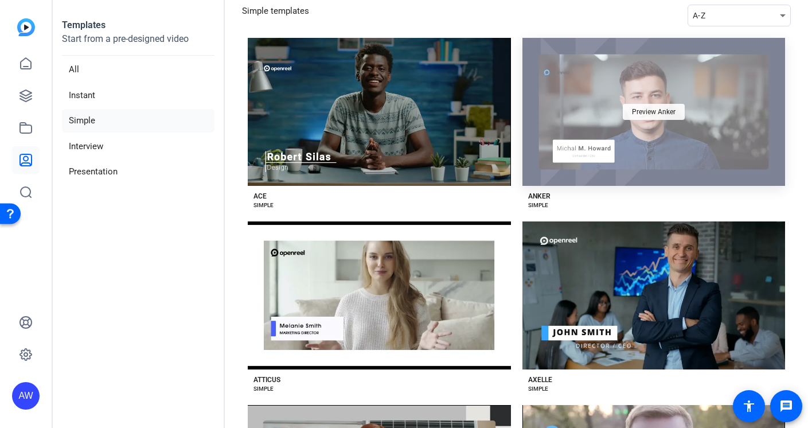
scroll to position [0, 0]
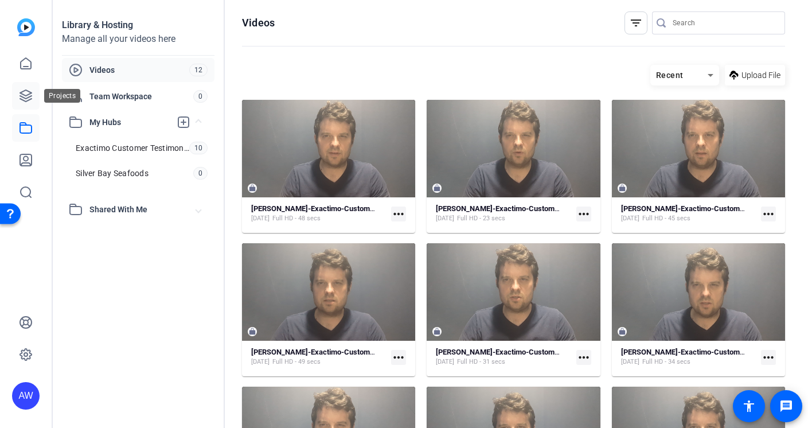
click at [29, 93] on icon at bounding box center [25, 95] width 11 height 11
